Goal: Task Accomplishment & Management: Use online tool/utility

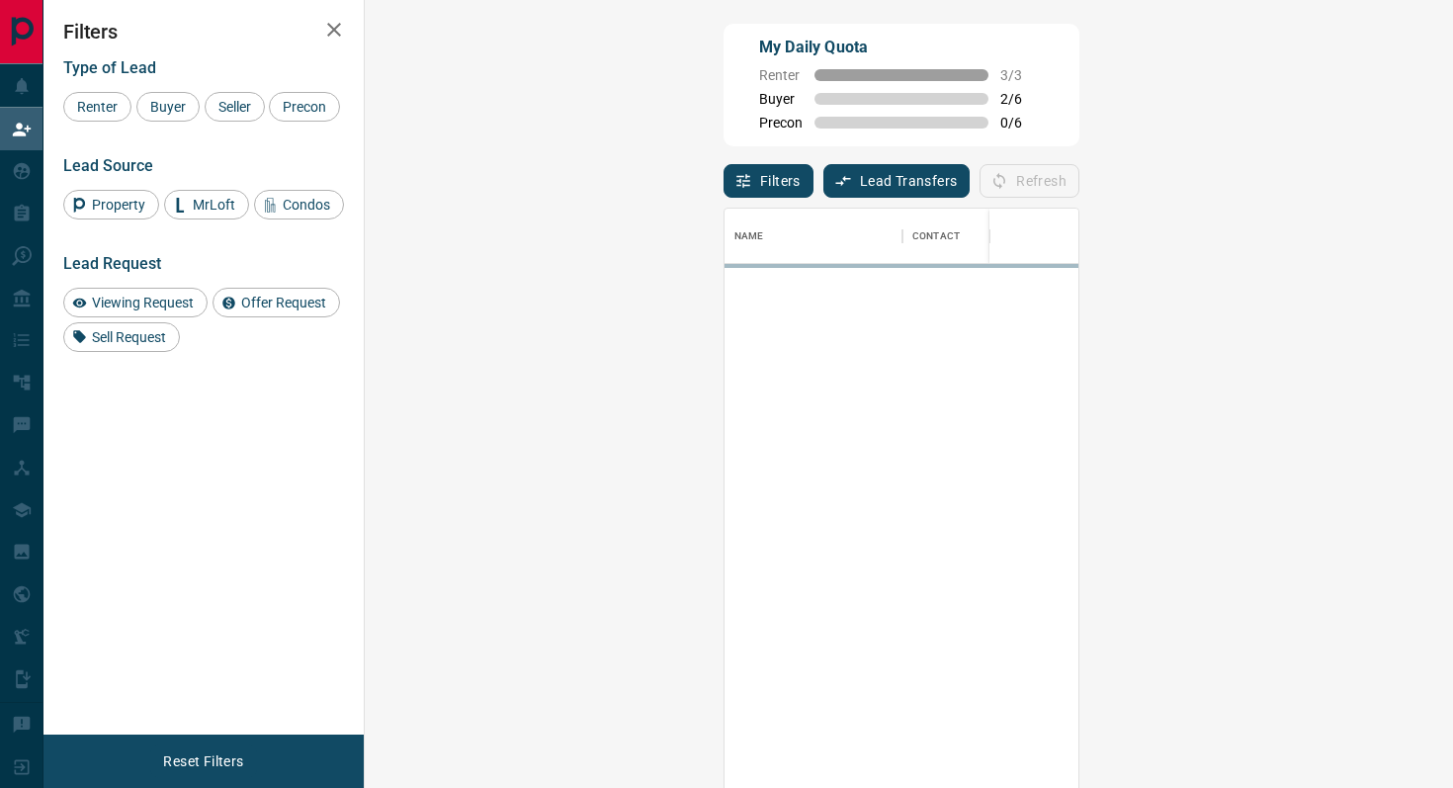
scroll to position [598, 1045]
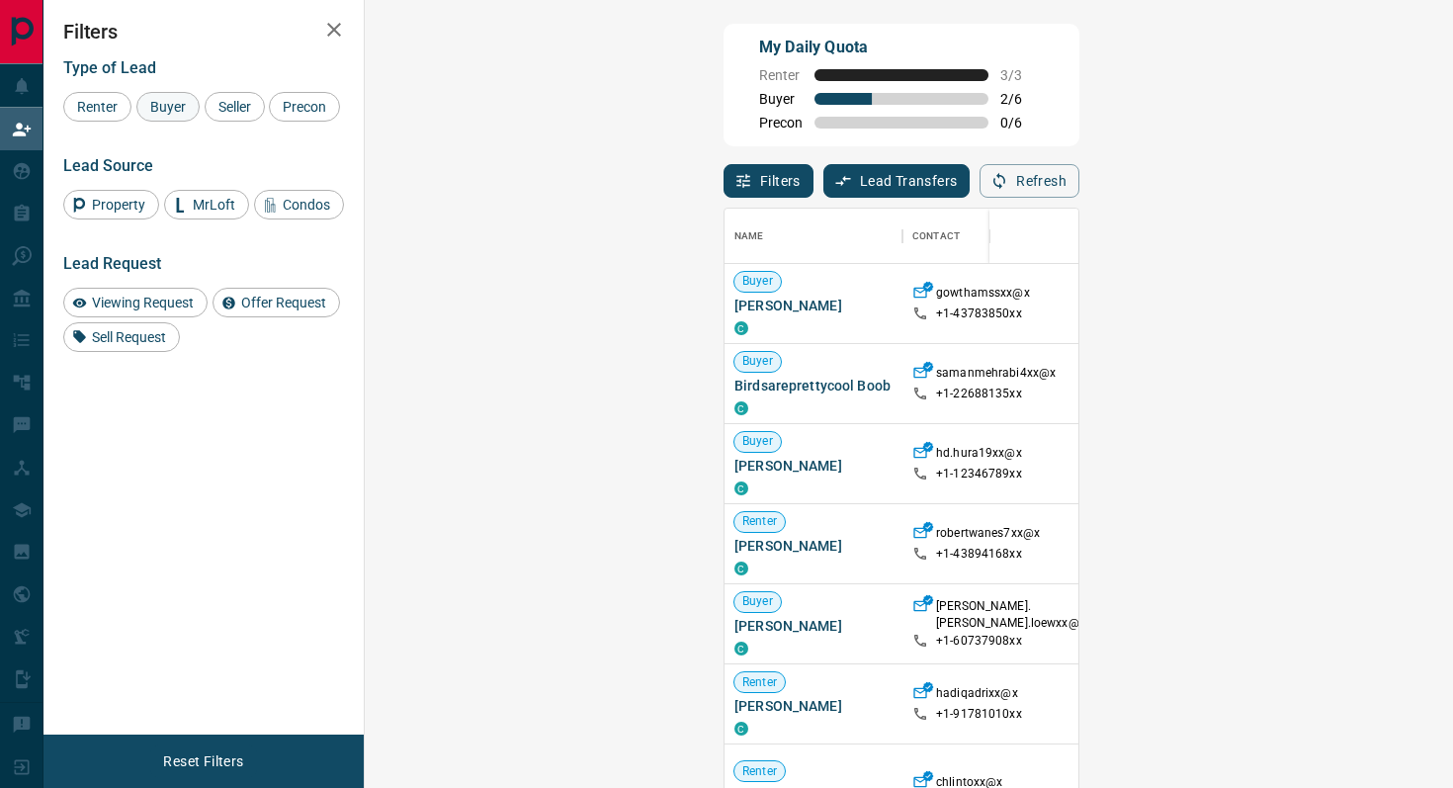
click at [177, 107] on span "Buyer" at bounding box center [167, 107] width 49 height 16
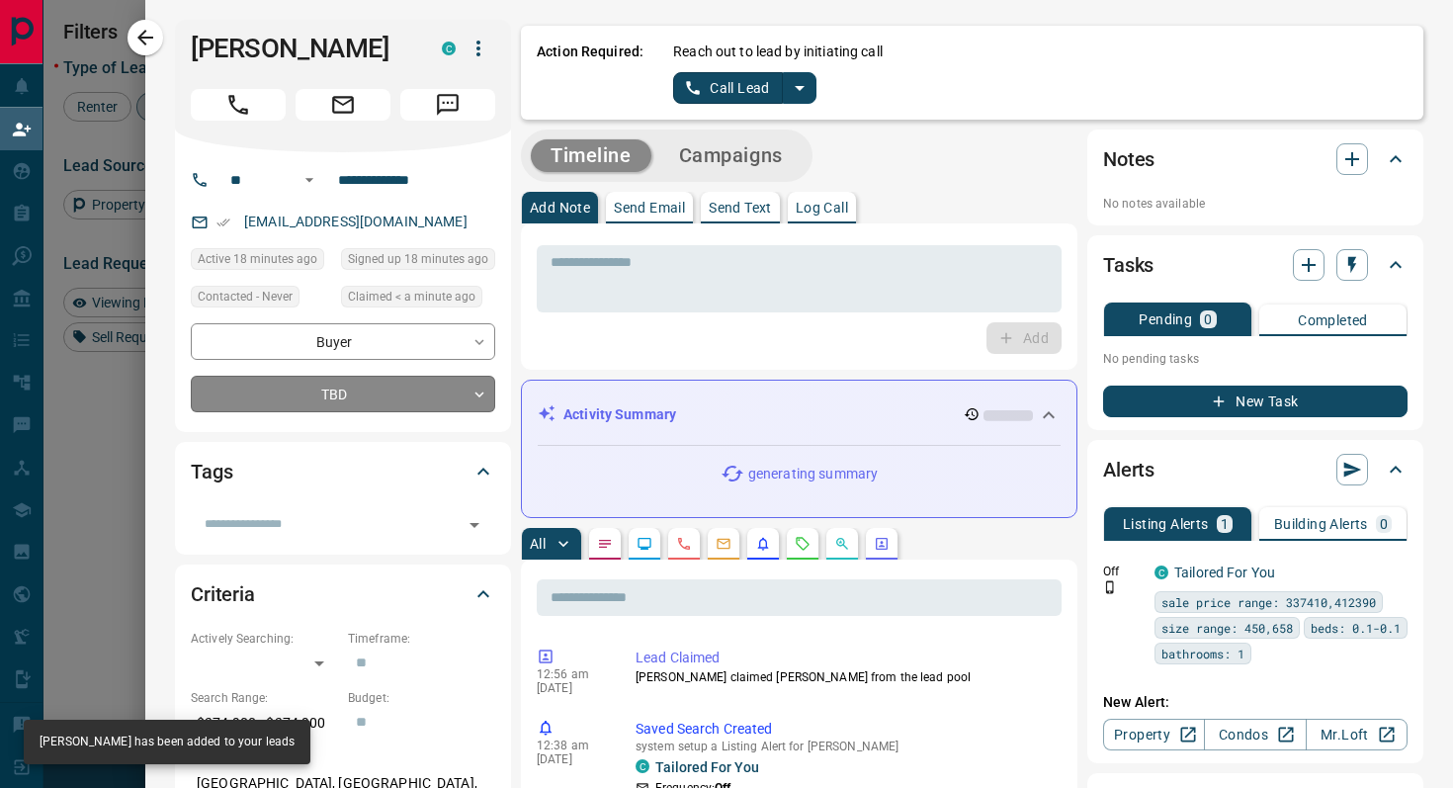
click at [456, 393] on body "Lead Transfers Claim Leads My Leads Tasks Opportunities Deals Campaigns Automat…" at bounding box center [726, 335] width 1453 height 670
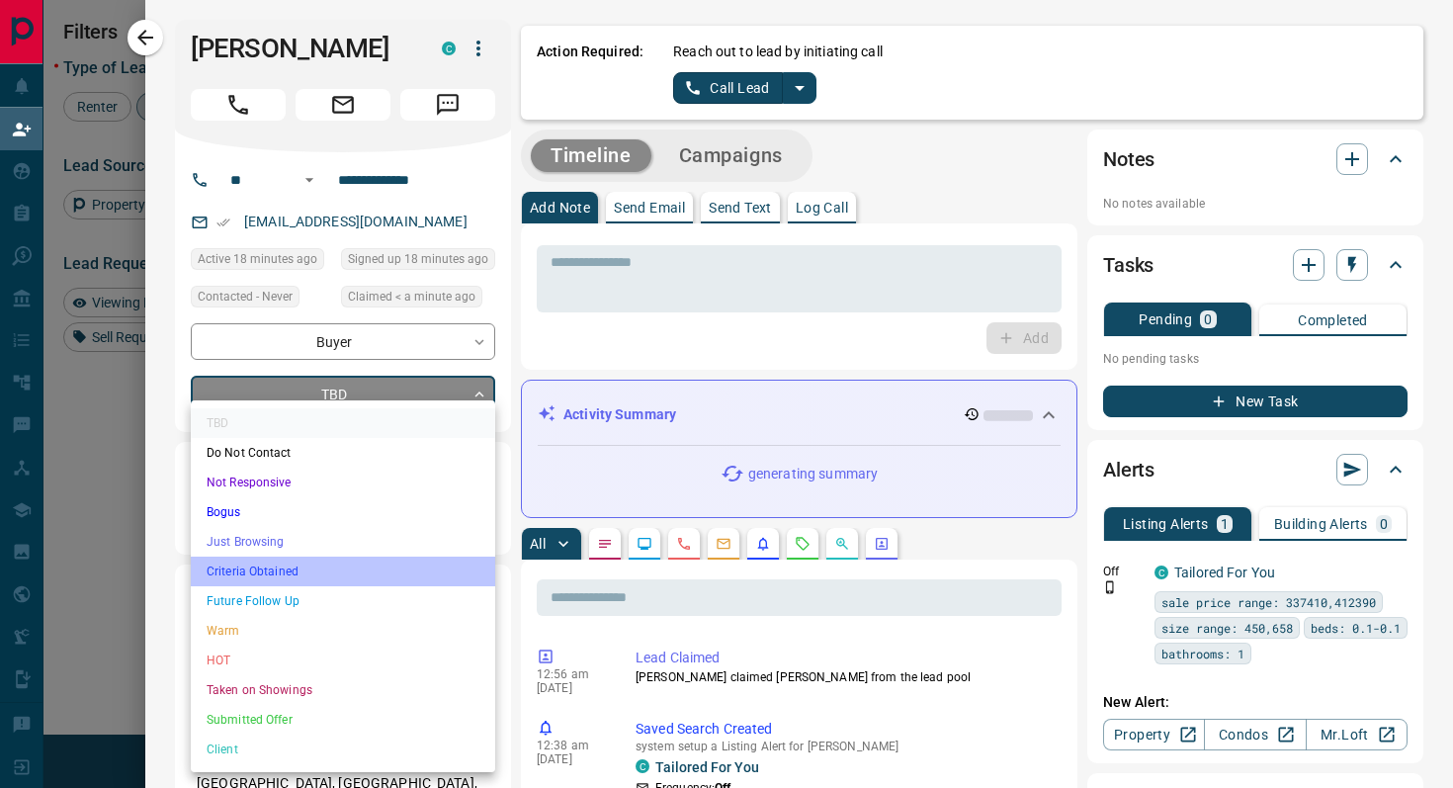
click at [340, 559] on li "Criteria Obtained" at bounding box center [343, 571] width 304 height 30
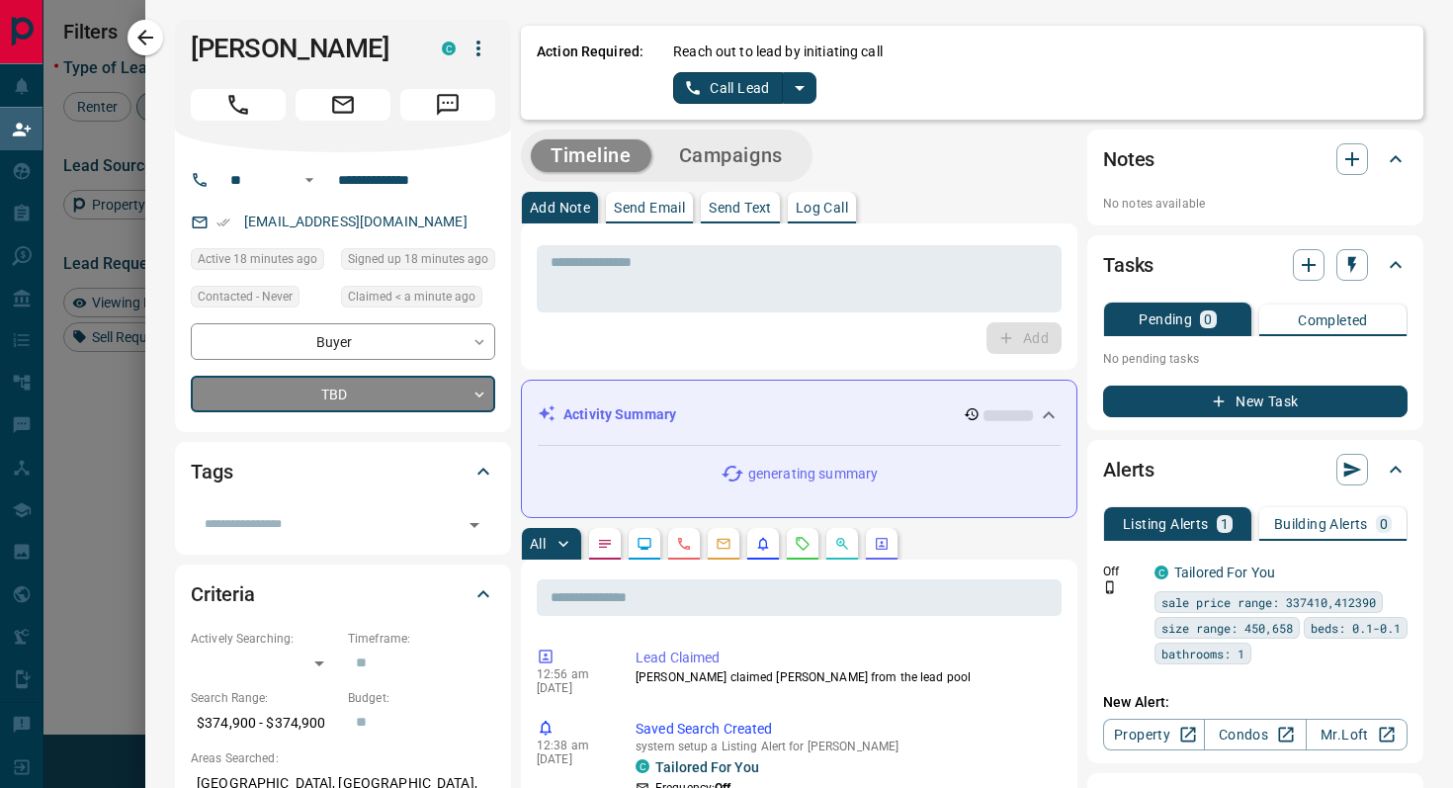
type input "*"
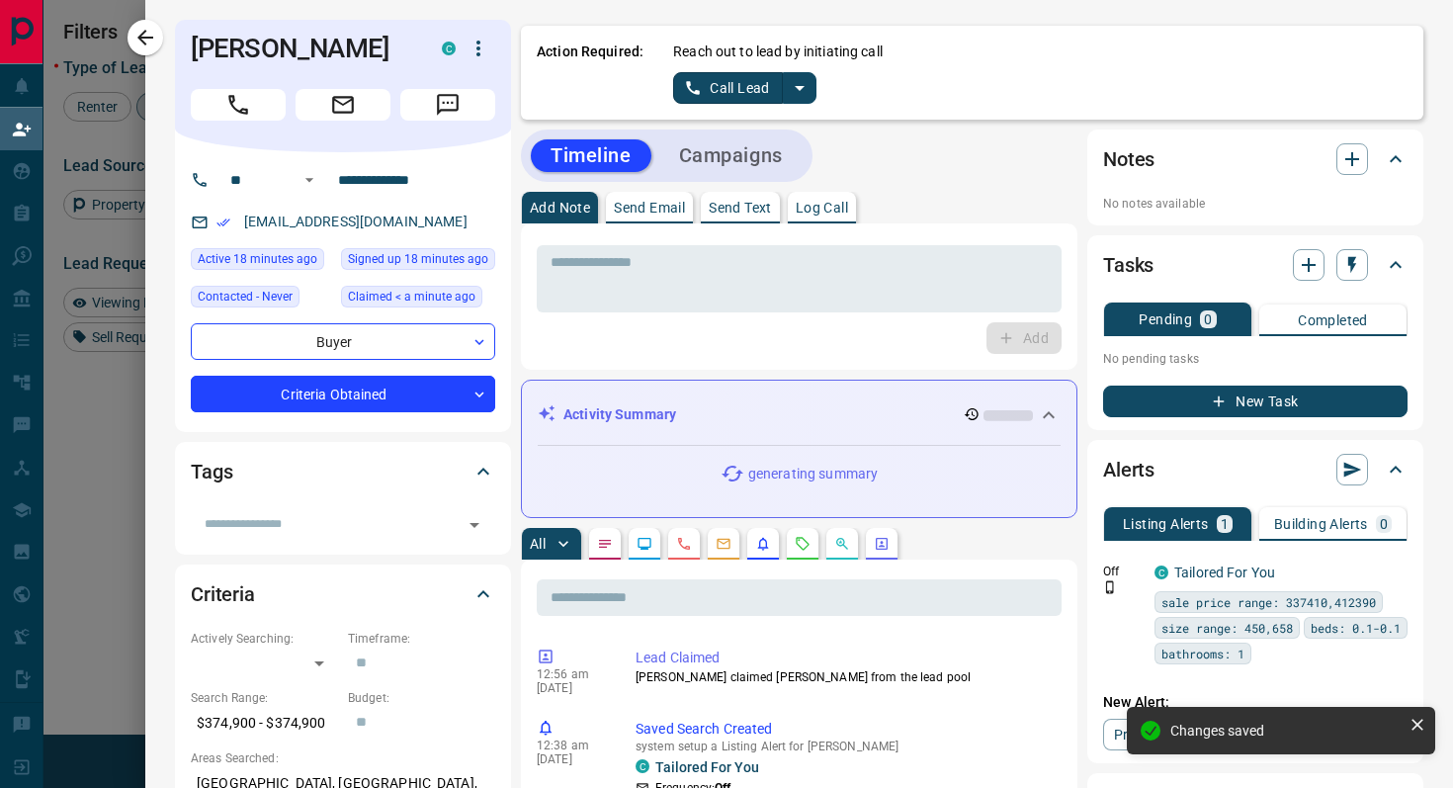
click at [806, 93] on icon "split button" at bounding box center [800, 88] width 24 height 24
click at [770, 154] on li "Log Manual Call" at bounding box center [744, 156] width 121 height 30
click at [680, 83] on button "Log Manual Call" at bounding box center [738, 88] width 130 height 32
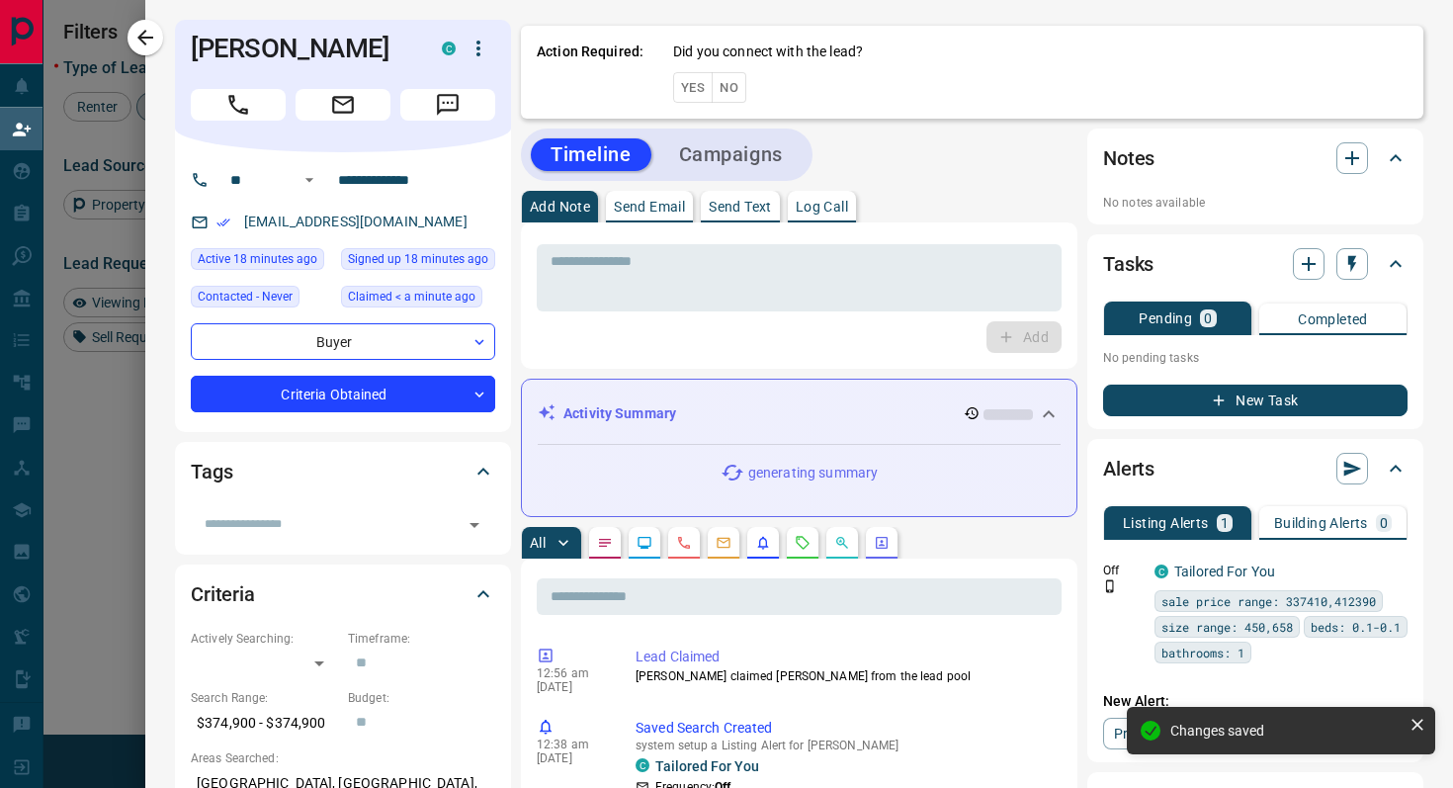
click at [680, 83] on button "Yes" at bounding box center [693, 87] width 40 height 31
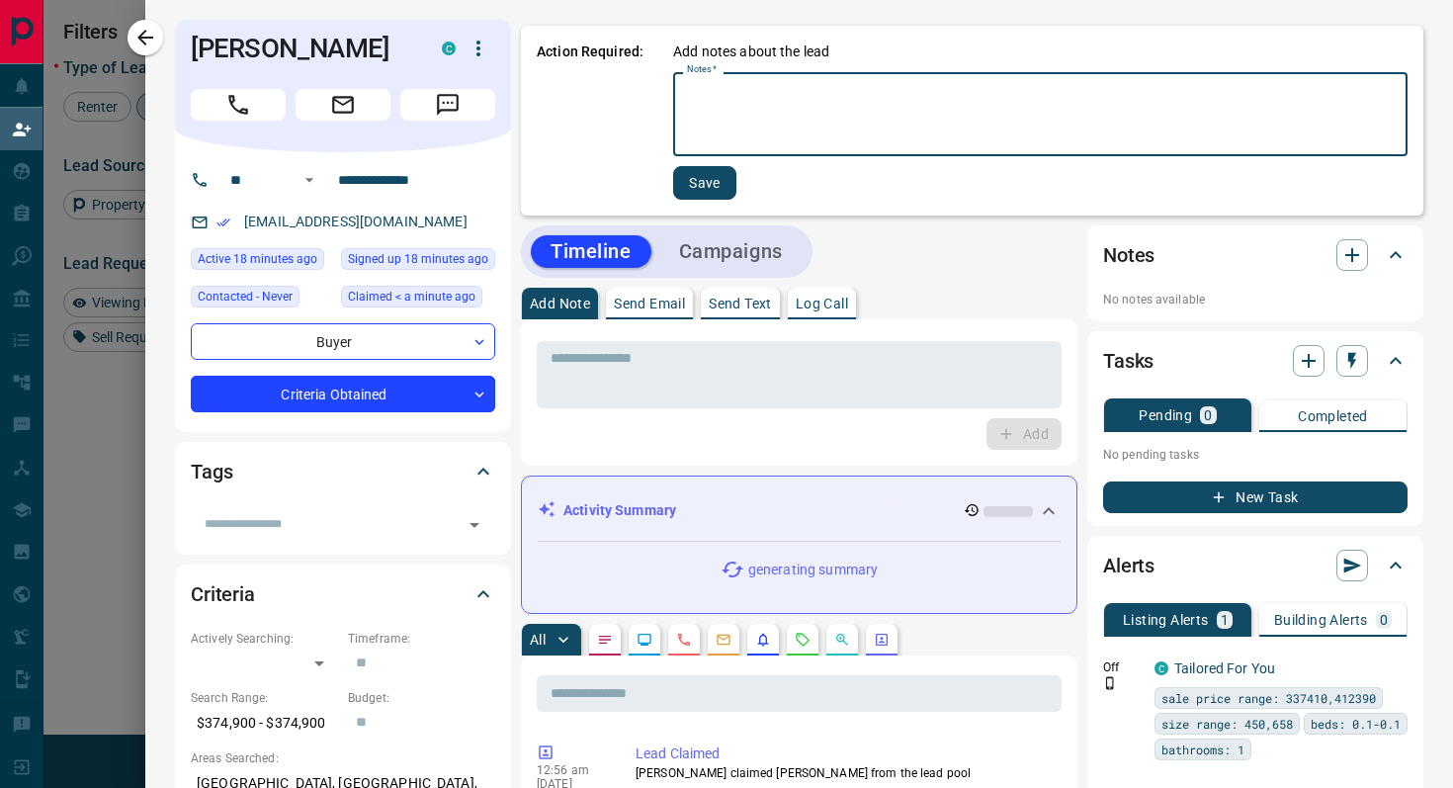
click at [797, 101] on textarea "Notes   *" at bounding box center [1040, 114] width 707 height 67
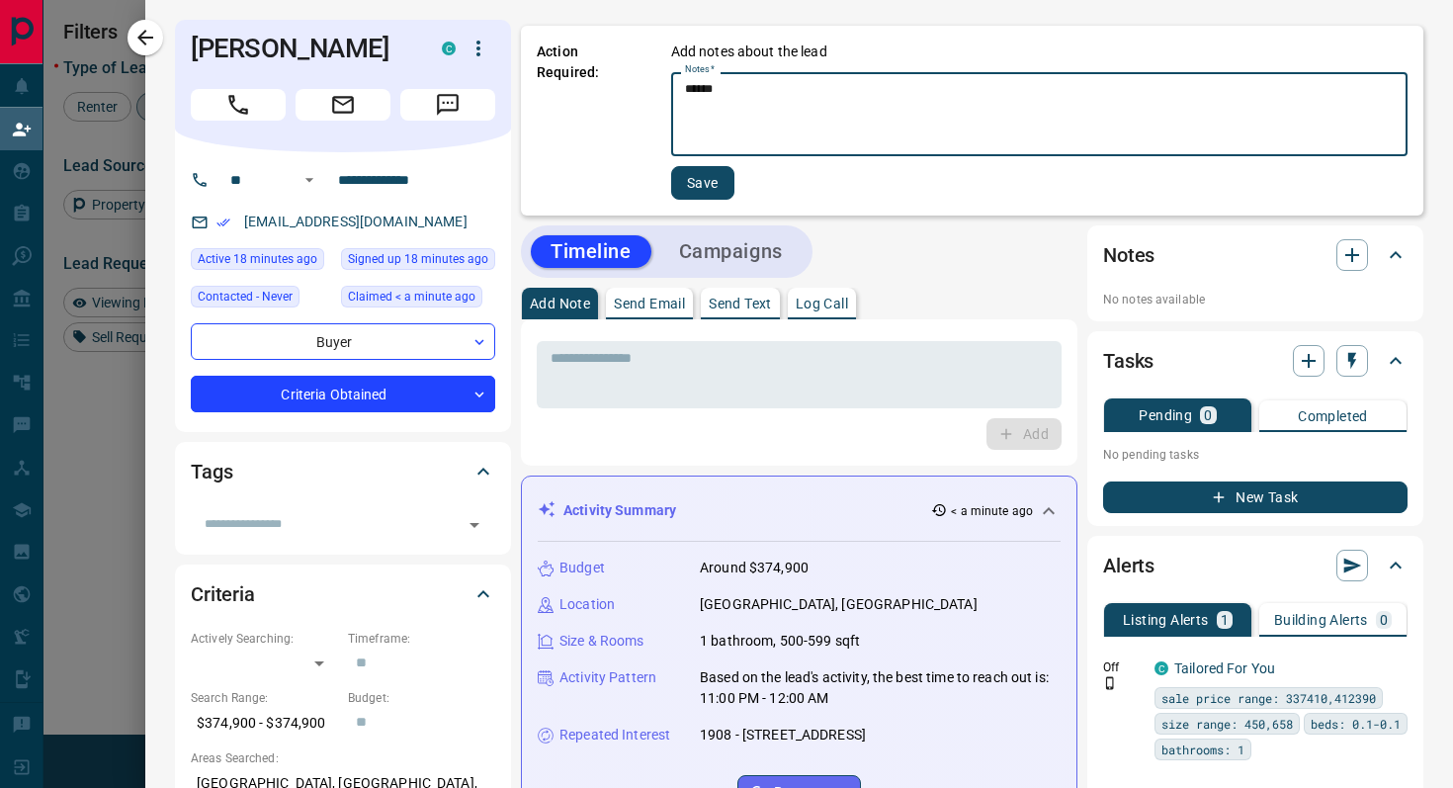
type textarea "******"
click at [700, 187] on button "Save" at bounding box center [702, 183] width 63 height 34
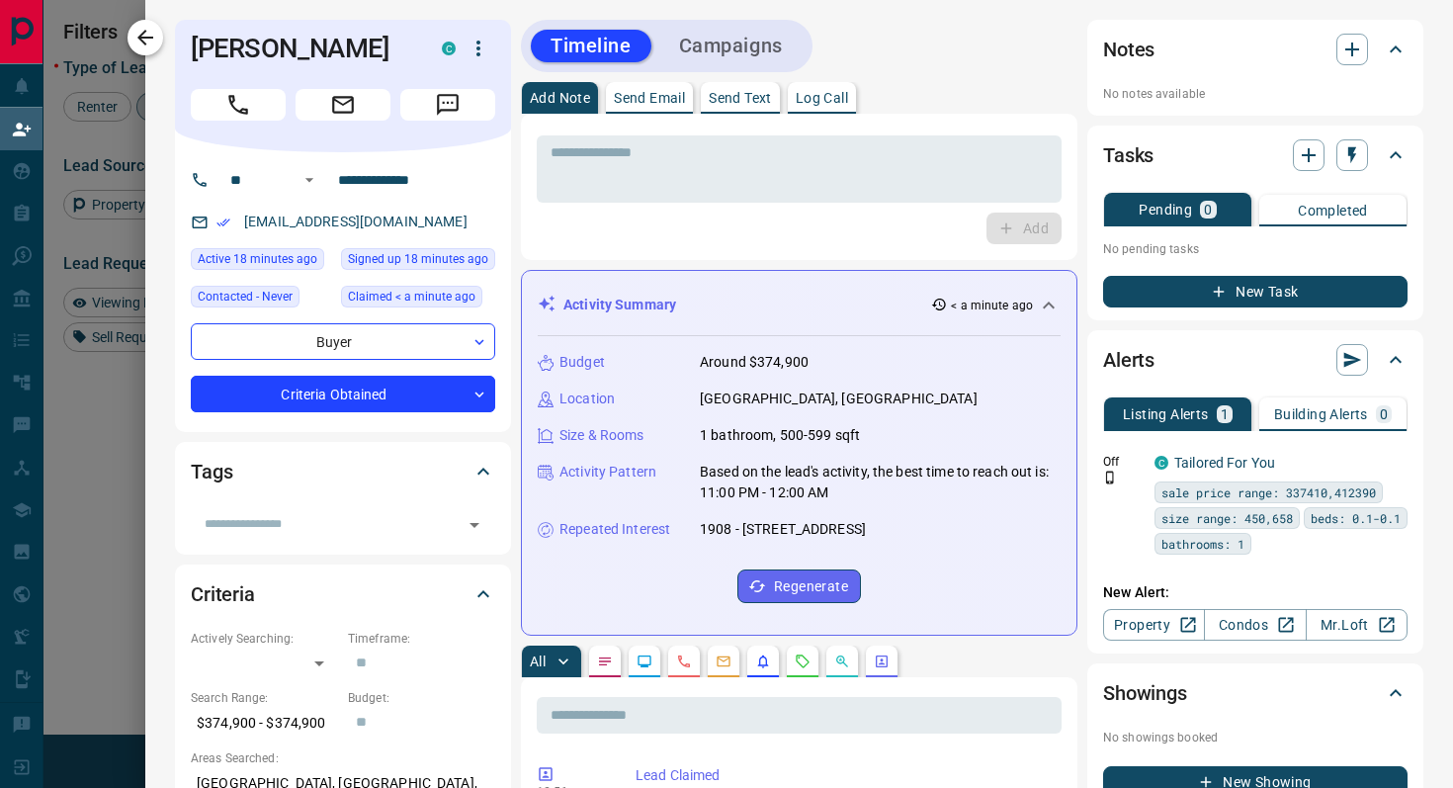
click at [135, 34] on icon "button" at bounding box center [145, 38] width 24 height 24
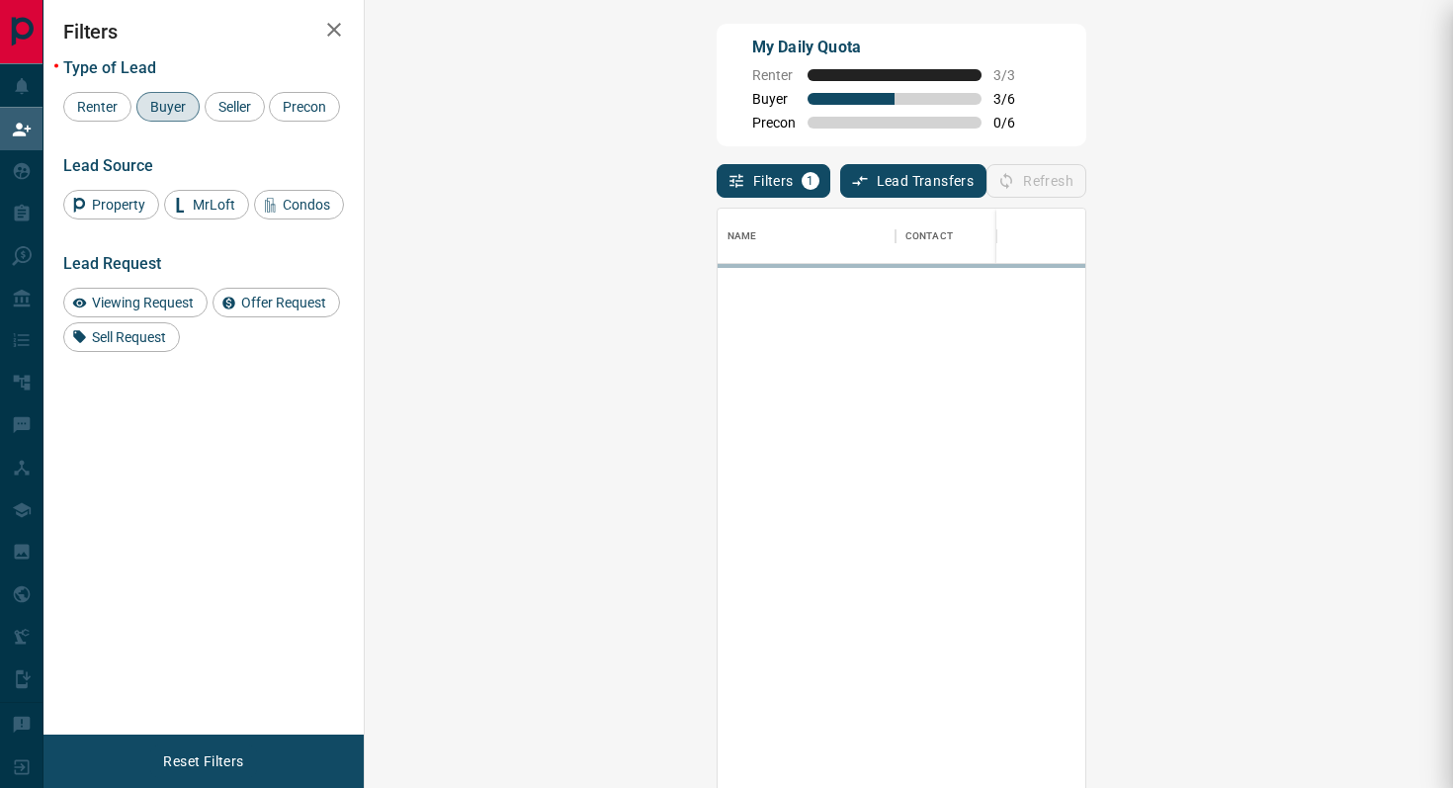
scroll to position [1, 1]
